Goal: Use online tool/utility

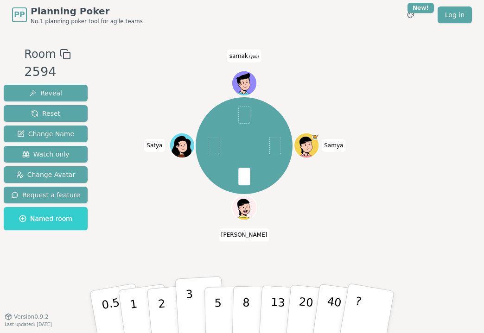
click at [190, 316] on p "3" at bounding box center [190, 313] width 10 height 51
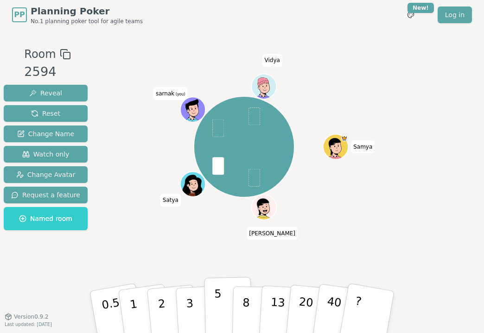
click at [219, 304] on p "5" at bounding box center [218, 312] width 8 height 50
